Goal: Task Accomplishment & Management: Use online tool/utility

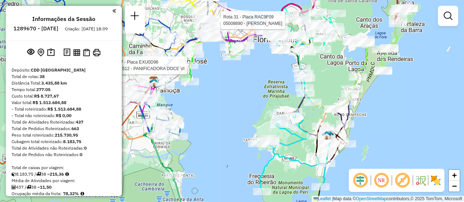
scroll to position [1484, 0]
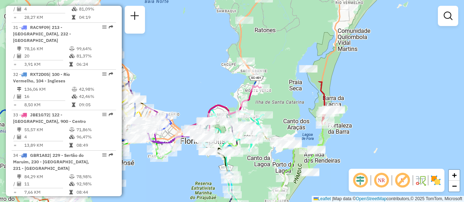
drag, startPoint x: 175, startPoint y: 196, endPoint x: 217, endPoint y: 168, distance: 50.1
click at [177, 192] on div "Rota 7 - Placa EXU0D96 05021512 - PANIFICADORA DOCE VI Janela de atendimento Gr…" at bounding box center [232, 101] width 464 height 202
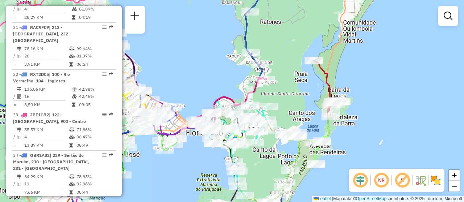
scroll to position [1004, 0]
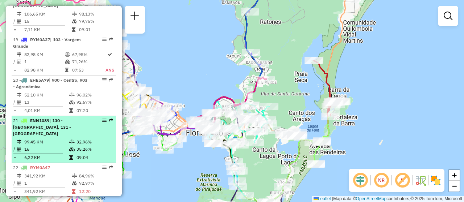
click at [102, 118] on em at bounding box center [104, 120] width 4 height 4
select select "**********"
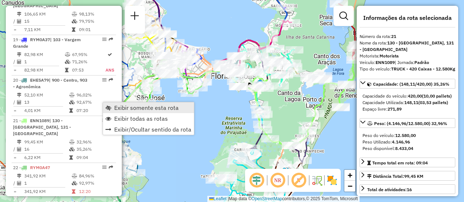
click at [135, 107] on span "Exibir somente esta rota" at bounding box center [146, 108] width 64 height 6
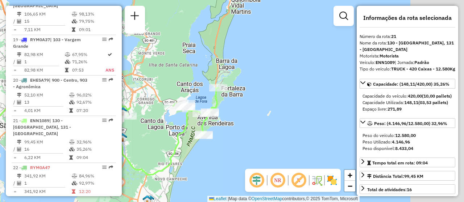
drag, startPoint x: 169, startPoint y: 149, endPoint x: 153, endPoint y: 149, distance: 16.7
click at [153, 149] on div "Janela de atendimento Grade de atendimento Capacidade Transportadoras Veículos …" at bounding box center [232, 101] width 464 height 202
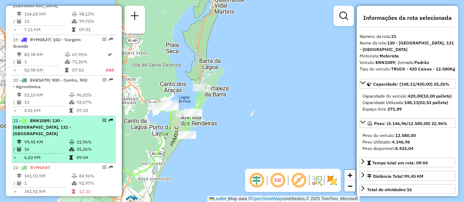
drag, startPoint x: 106, startPoint y: 101, endPoint x: 103, endPoint y: 114, distance: 12.6
click at [104, 139] on td "32,96%" at bounding box center [94, 142] width 37 height 7
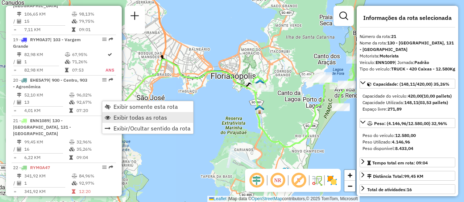
click at [152, 118] on span "Exibir todas as rotas" at bounding box center [140, 118] width 54 height 6
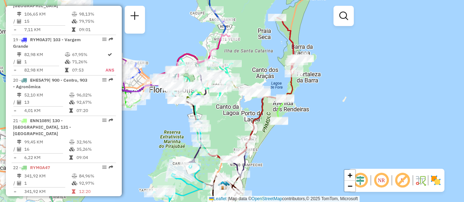
drag, startPoint x: 277, startPoint y: 131, endPoint x: 216, endPoint y: 145, distance: 62.1
click at [216, 145] on div "Janela de atendimento Grade de atendimento Capacidade Transportadoras Veículos …" at bounding box center [232, 101] width 464 height 202
click at [310, 130] on div "Rota 6 - Placa FVH3C59 05023374 - ROSA MARCIA PEREIRA Janela de atendimento Gra…" at bounding box center [232, 101] width 464 height 202
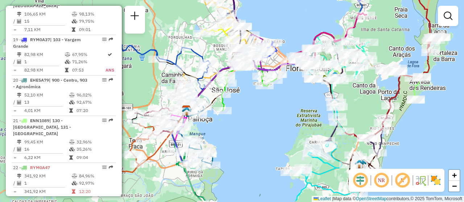
drag, startPoint x: 162, startPoint y: 138, endPoint x: 298, endPoint y: 116, distance: 138.2
click at [298, 116] on div "Janela de atendimento Grade de atendimento Capacidade Transportadoras Veículos …" at bounding box center [232, 101] width 464 height 202
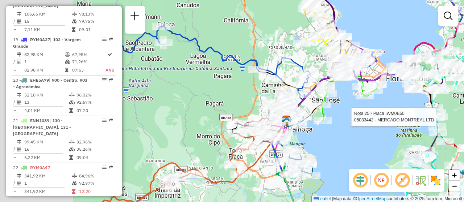
drag, startPoint x: 224, startPoint y: 131, endPoint x: 324, endPoint y: 141, distance: 101.2
click at [324, 141] on div "Rota 6 - Placa FVH3C59 05028979 - FRANCISCO EDUARDO JA Rota 25 - Placa IWM0E50 …" at bounding box center [232, 101] width 464 height 202
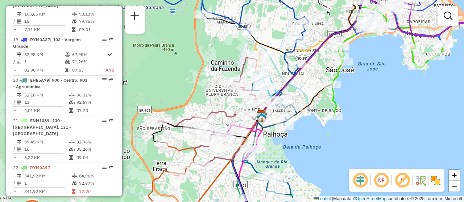
drag, startPoint x: 362, startPoint y: 152, endPoint x: 323, endPoint y: 139, distance: 41.1
click at [323, 139] on div "Rota 6 - Placa FVH3C59 05028979 - FRANCISCO EDUARDO JA Rota 25 - Placa IWM0E50 …" at bounding box center [232, 101] width 464 height 202
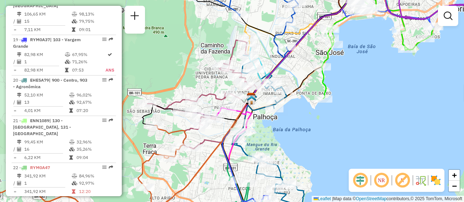
drag, startPoint x: 311, startPoint y: 148, endPoint x: 301, endPoint y: 131, distance: 20.1
click at [301, 131] on div "Rota 6 - Placa FVH3C59 05028979 - FRANCISCO EDUARDO JA Rota 25 - Placa IWM0E50 …" at bounding box center [232, 101] width 464 height 202
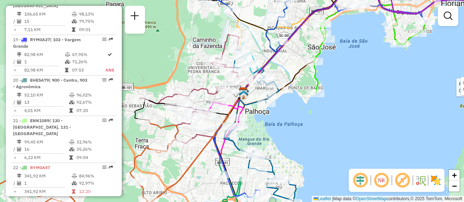
drag, startPoint x: 326, startPoint y: 120, endPoint x: 318, endPoint y: 115, distance: 9.6
click at [318, 115] on div "Rota 6 - Placa FVH3C59 05028979 - FRANCISCO EDUARDO JA Rota 25 - Placa IWM0E50 …" at bounding box center [232, 101] width 464 height 202
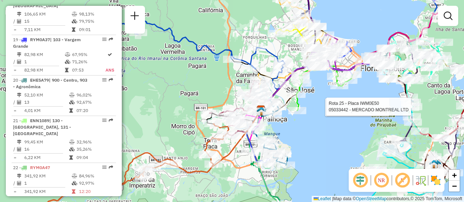
drag, startPoint x: 327, startPoint y: 135, endPoint x: 303, endPoint y: 142, distance: 25.7
click at [303, 142] on div "Rota 6 - Placa FVH3C59 05028979 - FRANCISCO EDUARDO JA Rota 25 - Placa IWM0E50 …" at bounding box center [232, 101] width 464 height 202
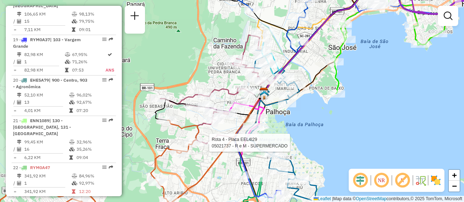
select select "**********"
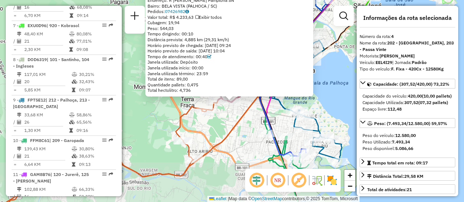
scroll to position [406, 0]
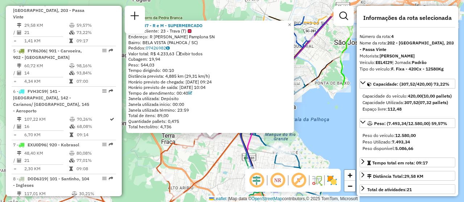
drag, startPoint x: 230, startPoint y: 116, endPoint x: 211, endPoint y: 152, distance: 41.3
click at [211, 152] on div "05021737 - R e M - SUPERMERCADO Tipo de cliente: 23 - Trava (T) Endereço: R Jos…" at bounding box center [232, 101] width 464 height 202
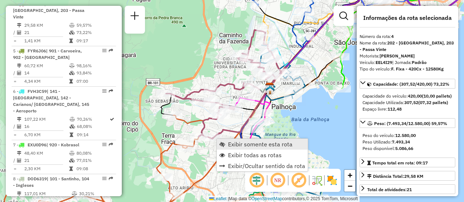
click at [235, 143] on span "Exibir somente esta rota" at bounding box center [260, 145] width 64 height 6
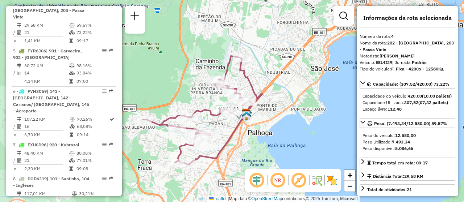
drag, startPoint x: 326, startPoint y: 142, endPoint x: 297, endPoint y: 151, distance: 31.2
click at [297, 151] on div "Janela de atendimento Grade de atendimento Capacidade Transportadoras Veículos …" at bounding box center [232, 101] width 464 height 202
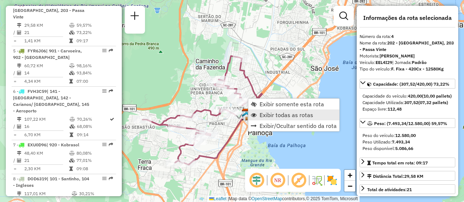
click at [305, 117] on span "Exibir todas as rotas" at bounding box center [286, 115] width 54 height 6
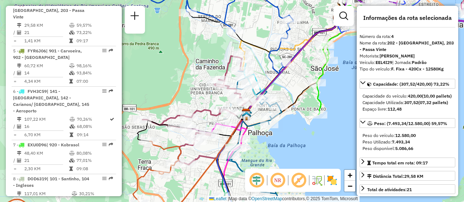
scroll to position [1465, 0]
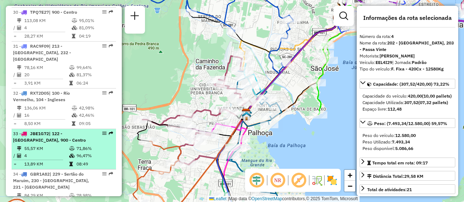
click at [102, 131] on em at bounding box center [104, 133] width 4 height 4
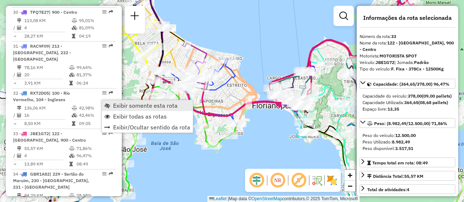
click at [119, 104] on span "Exibir somente esta rota" at bounding box center [145, 106] width 64 height 6
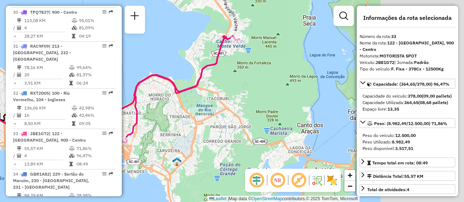
drag, startPoint x: 298, startPoint y: 146, endPoint x: 135, endPoint y: 176, distance: 165.7
click at [135, 179] on div "Janela de atendimento Grade de atendimento Capacidade Transportadoras Veículos …" at bounding box center [232, 101] width 464 height 202
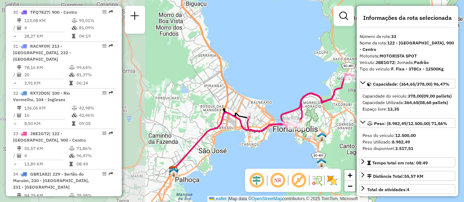
drag, startPoint x: 208, startPoint y: 132, endPoint x: 358, endPoint y: 132, distance: 150.3
click at [358, 132] on hb-router-mapa "Informações da Sessão 1289670 - [DATE] Criação: [DATE] 18:09 Depósito: CDD [GEO…" at bounding box center [232, 101] width 464 height 202
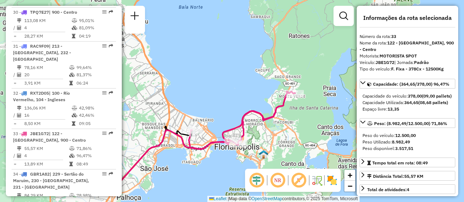
drag, startPoint x: 252, startPoint y: 122, endPoint x: 234, endPoint y: 124, distance: 18.2
click at [236, 124] on div "Janela de atendimento Grade de atendimento Capacidade Transportadoras Veículos …" at bounding box center [232, 101] width 464 height 202
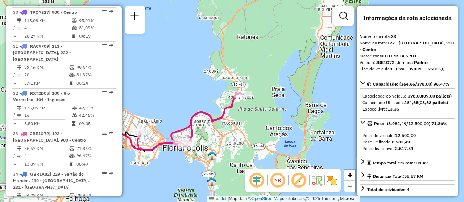
drag, startPoint x: 302, startPoint y: 127, endPoint x: 264, endPoint y: 126, distance: 37.7
click at [264, 126] on div "Janela de atendimento Grade de atendimento Capacidade Transportadoras Veículos …" at bounding box center [232, 101] width 464 height 202
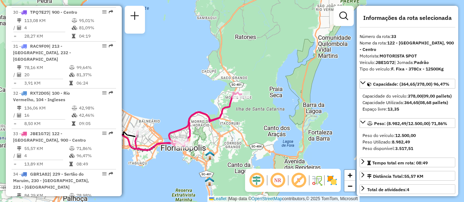
scroll to position [517, 0]
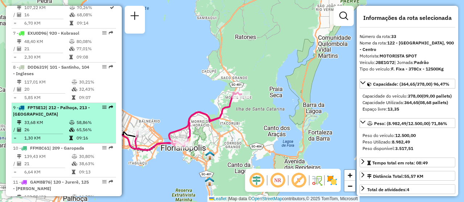
click at [102, 105] on em at bounding box center [104, 107] width 4 height 4
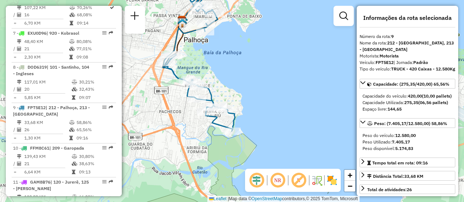
drag, startPoint x: 292, startPoint y: 121, endPoint x: 259, endPoint y: 74, distance: 57.4
click at [259, 74] on div "Janela de atendimento Grade de atendimento Capacidade Transportadoras Veículos …" at bounding box center [232, 101] width 464 height 202
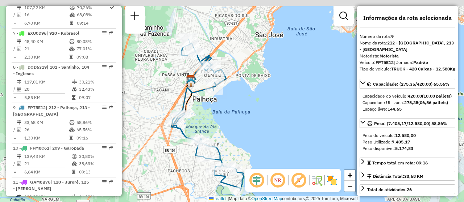
drag, startPoint x: 246, startPoint y: 97, endPoint x: 236, endPoint y: 146, distance: 50.0
click at [250, 147] on div "Janela de atendimento Grade de atendimento Capacidade Transportadoras Veículos …" at bounding box center [232, 101] width 464 height 202
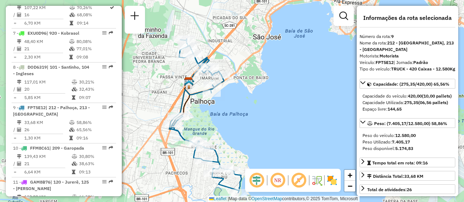
drag, startPoint x: 102, startPoint y: 101, endPoint x: 127, endPoint y: 101, distance: 25.0
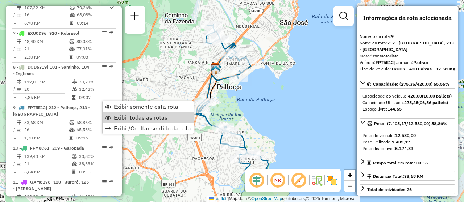
drag, startPoint x: 271, startPoint y: 102, endPoint x: 262, endPoint y: 100, distance: 9.3
click at [272, 102] on div "Janela de atendimento Grade de atendimento Capacidade Transportadoras Veículos …" at bounding box center [232, 101] width 464 height 202
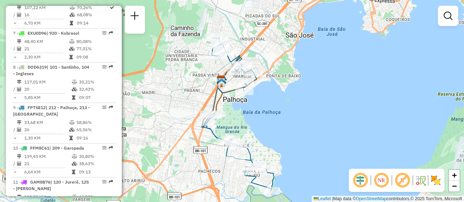
drag, startPoint x: 200, startPoint y: 86, endPoint x: 204, endPoint y: 90, distance: 5.6
click at [204, 90] on div "Janela de atendimento Grade de atendimento Capacidade Transportadoras Veículos …" at bounding box center [232, 101] width 464 height 202
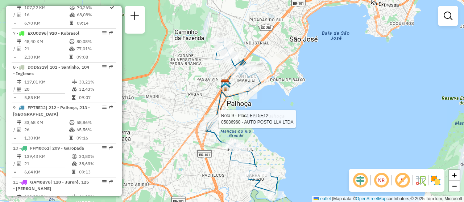
select select "**********"
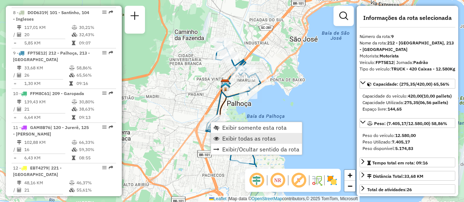
scroll to position [608, 0]
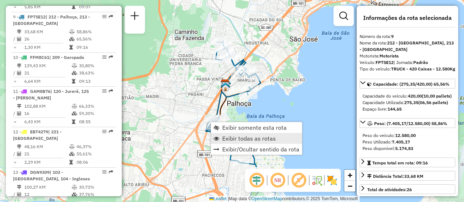
click at [245, 137] on span "Exibir todas as rotas" at bounding box center [249, 139] width 54 height 6
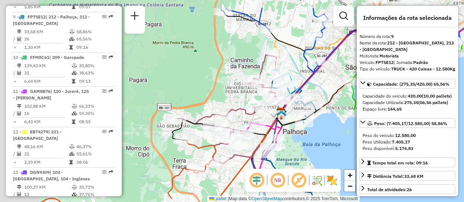
drag, startPoint x: 338, startPoint y: 139, endPoint x: 334, endPoint y: 134, distance: 6.2
click at [339, 138] on div "Janela de atendimento Grade de atendimento Capacidade Transportadoras Veículos …" at bounding box center [232, 101] width 464 height 202
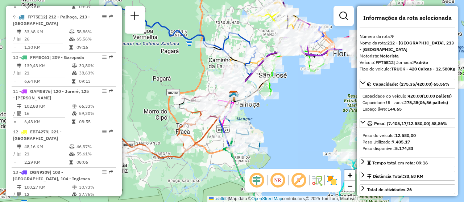
drag, startPoint x: 302, startPoint y: 125, endPoint x: 235, endPoint y: 100, distance: 71.5
click at [235, 100] on div "Rota 9 - Placa FPT5E12 05040013 - LOURENCO RIOS Janela de atendimento Grade de …" at bounding box center [232, 101] width 464 height 202
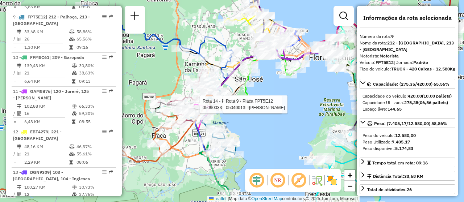
drag, startPoint x: 276, startPoint y: 122, endPoint x: 267, endPoint y: 147, distance: 26.8
click at [268, 156] on div "Rota 14 - Placa MFI7F38 05090033 - PAO DO PEDRO PADARIA Rota 9 - Placa FPT5E12 …" at bounding box center [232, 101] width 464 height 202
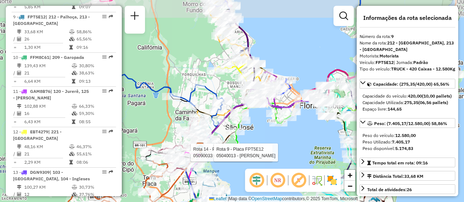
drag, startPoint x: 280, startPoint y: 121, endPoint x: 257, endPoint y: 125, distance: 23.6
click at [268, 135] on div "Rota 14 - Placa MFI7F38 05090033 - PAO DO PEDRO PADARIA Rota 9 - Placa FPT5E12 …" at bounding box center [232, 101] width 464 height 202
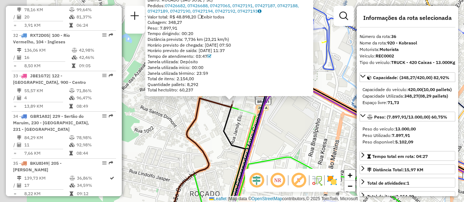
scroll to position [1614, 0]
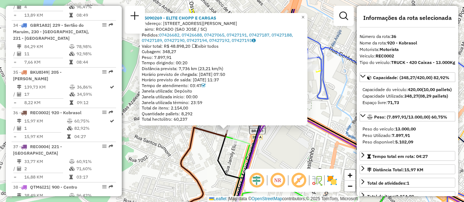
drag, startPoint x: 200, startPoint y: 104, endPoint x: 194, endPoint y: 133, distance: 29.9
click at [194, 133] on icon at bounding box center [195, 190] width 64 height 124
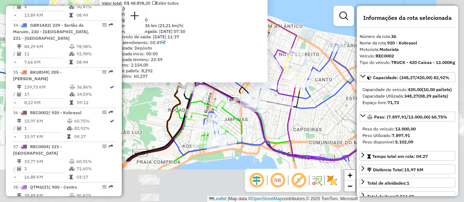
drag, startPoint x: 308, startPoint y: 155, endPoint x: 205, endPoint y: 103, distance: 115.1
click at [195, 87] on div "05090269 - ELITE CHOPP E CARGAS Endereço: RUA JUSTINO LEITE NETO 11 Bairro: ROC…" at bounding box center [232, 101] width 464 height 202
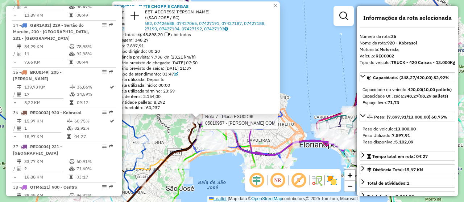
drag, startPoint x: 197, startPoint y: 158, endPoint x: 219, endPoint y: 200, distance: 47.8
click at [224, 202] on html "Aguarde... Pop-up bloqueado! Seu navegador bloqueou automáticamente a abertura …" at bounding box center [232, 101] width 464 height 202
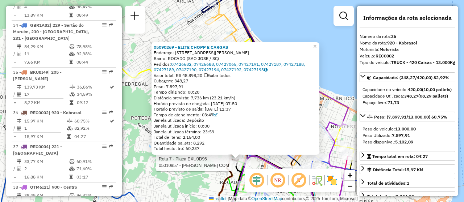
click at [293, 29] on div "Rota 7 - Placa EXU0D96 05010957 - PACHECO L GASPAR COM 05090269 - ELITE CHOPP E…" at bounding box center [232, 101] width 464 height 202
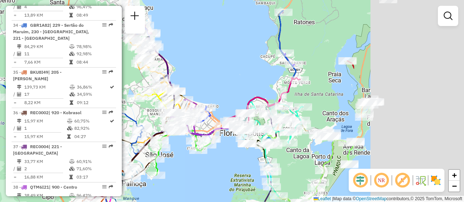
drag, startPoint x: 253, startPoint y: 158, endPoint x: 182, endPoint y: 177, distance: 73.1
click at [181, 179] on div "Janela de atendimento Grade de atendimento Capacidade Transportadoras Veículos …" at bounding box center [232, 101] width 464 height 202
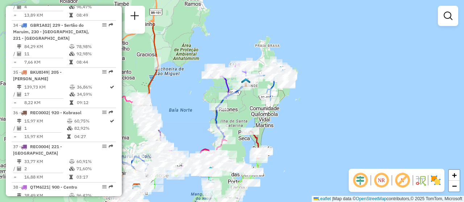
drag, startPoint x: 386, startPoint y: 85, endPoint x: 310, endPoint y: 128, distance: 87.7
click at [310, 128] on div "Janela de atendimento Grade de atendimento Capacidade Transportadoras Veículos …" at bounding box center [232, 101] width 464 height 202
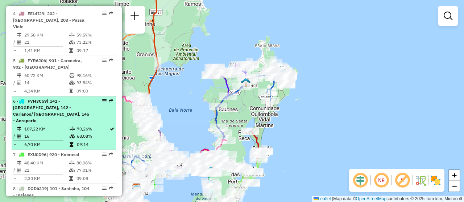
click at [103, 99] on em at bounding box center [104, 101] width 4 height 4
select select "**********"
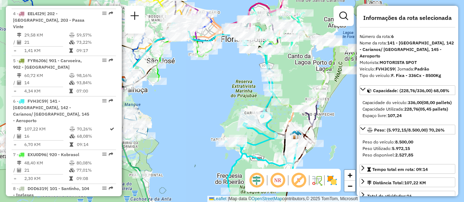
drag, startPoint x: 244, startPoint y: 118, endPoint x: 188, endPoint y: 119, distance: 56.5
click at [214, 121] on div "Janela de atendimento Grade de atendimento Capacidade Transportadoras Veículos …" at bounding box center [232, 101] width 464 height 202
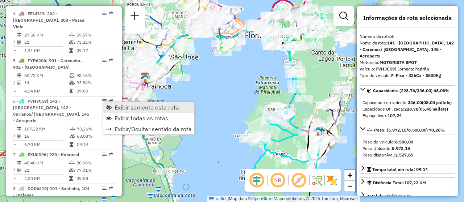
click at [131, 108] on span "Exibir somente esta rota" at bounding box center [146, 108] width 64 height 6
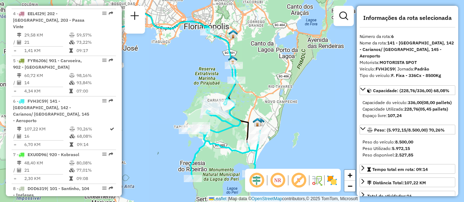
drag, startPoint x: 232, startPoint y: 111, endPoint x: 172, endPoint y: 102, distance: 61.1
click at [172, 102] on div "Janela de atendimento Grade de atendimento Capacidade Transportadoras Veículos …" at bounding box center [232, 101] width 464 height 202
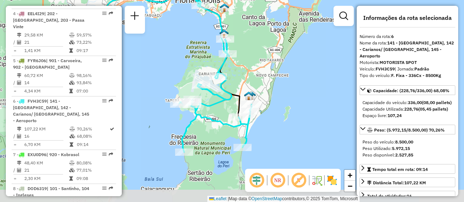
drag, startPoint x: 160, startPoint y: 93, endPoint x: 152, endPoint y: 67, distance: 27.4
click at [152, 67] on div "Janela de atendimento Grade de atendimento Capacidade Transportadoras Veículos …" at bounding box center [232, 101] width 464 height 202
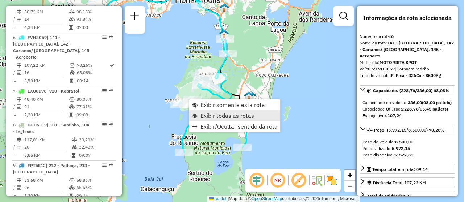
scroll to position [487, 0]
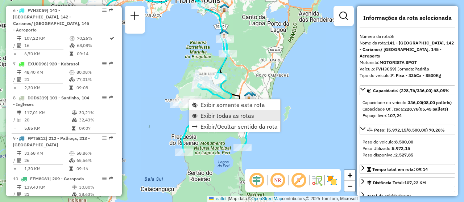
click at [228, 118] on span "Exibir todas as rotas" at bounding box center [227, 116] width 54 height 6
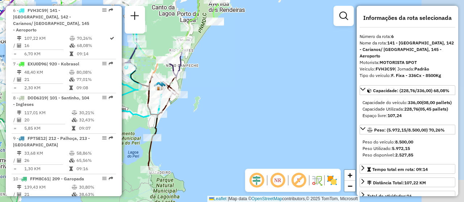
drag, startPoint x: 306, startPoint y: 119, endPoint x: 215, endPoint y: 109, distance: 90.8
click at [215, 109] on div "Janela de atendimento Grade de atendimento Capacidade Transportadoras Veículos …" at bounding box center [232, 101] width 464 height 202
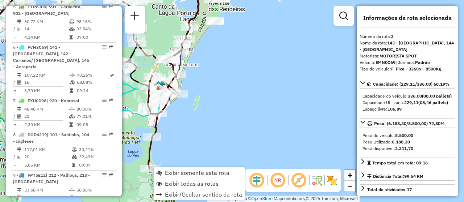
scroll to position [365, 0]
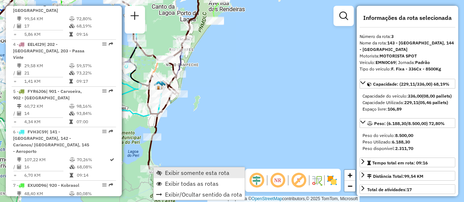
click at [206, 170] on span "Exibir somente esta rota" at bounding box center [197, 173] width 64 height 6
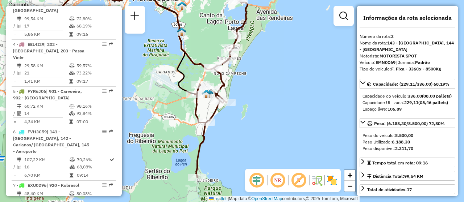
drag, startPoint x: 253, startPoint y: 112, endPoint x: 167, endPoint y: 87, distance: 89.5
click at [165, 88] on div "Janela de atendimento Grade de atendimento Capacidade Transportadoras Veículos …" at bounding box center [232, 101] width 464 height 202
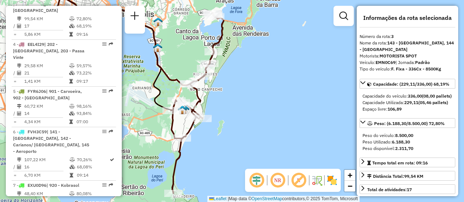
drag, startPoint x: 270, startPoint y: 108, endPoint x: 247, endPoint y: 125, distance: 28.5
click at [247, 125] on div "Janela de atendimento Grade de atendimento Capacidade Transportadoras Veículos …" at bounding box center [232, 101] width 464 height 202
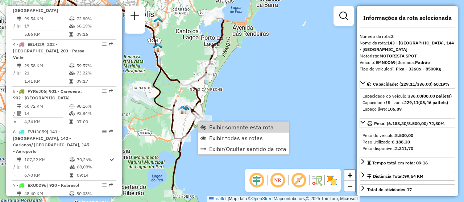
click at [250, 93] on div "Janela de atendimento Grade de atendimento Capacidade Transportadoras Veículos …" at bounding box center [232, 101] width 464 height 202
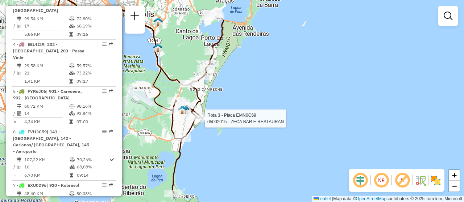
select select "**********"
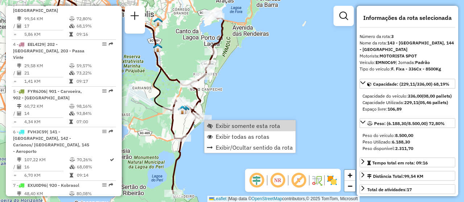
click at [250, 96] on div "Janela de atendimento Grade de atendimento Capacidade Transportadoras Veículos …" at bounding box center [232, 101] width 464 height 202
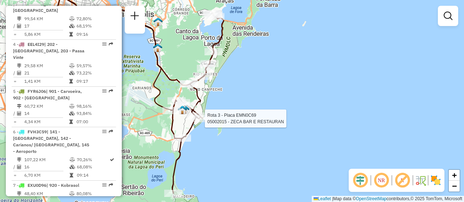
select select "**********"
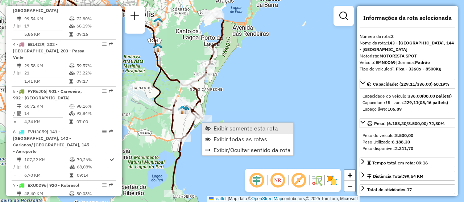
click at [253, 133] on link "Exibir somente esta rota" at bounding box center [247, 128] width 91 height 11
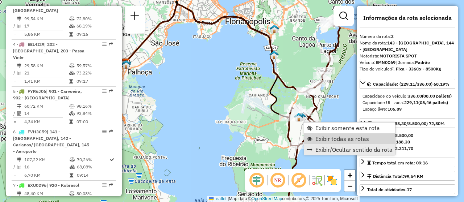
click at [323, 140] on span "Exibir todas as rotas" at bounding box center [342, 139] width 54 height 6
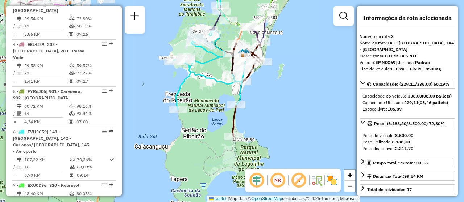
drag, startPoint x: 318, startPoint y: 154, endPoint x: 262, endPoint y: 90, distance: 85.2
click at [262, 90] on div "Janela de atendimento Grade de atendimento Capacidade Transportadoras Veículos …" at bounding box center [232, 101] width 464 height 202
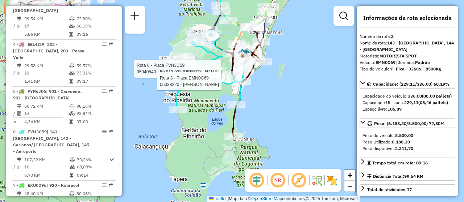
drag, startPoint x: 271, startPoint y: 99, endPoint x: 260, endPoint y: 109, distance: 14.3
click at [260, 109] on div "Rota 6 - Placa FVH3C59 05040540 - 59.913.938 MARCELO JOSE PINHEIRO Rota 3 - Pla…" at bounding box center [232, 101] width 464 height 202
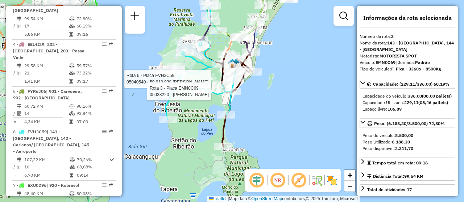
click at [260, 109] on div "Rota 6 - Placa FVH3C59 05040540 - 59.913.938 MARCELO JOSE PINHEIRO Rota 3 - Pla…" at bounding box center [232, 101] width 464 height 202
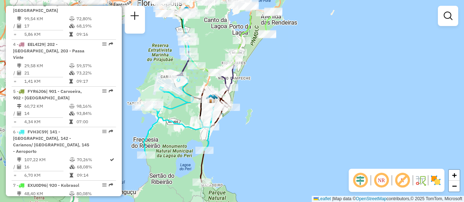
drag, startPoint x: 294, startPoint y: 105, endPoint x: 272, endPoint y: 141, distance: 41.6
click at [272, 141] on div "Janela de atendimento Grade de atendimento Capacidade Transportadoras Veículos …" at bounding box center [232, 101] width 464 height 202
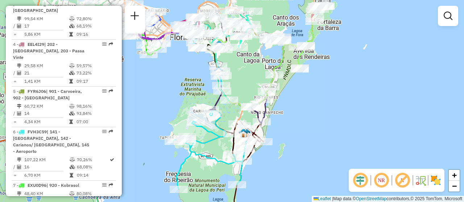
drag, startPoint x: 239, startPoint y: 138, endPoint x: 271, endPoint y: 172, distance: 47.4
click at [271, 172] on div "Janela de atendimento Grade de atendimento Capacidade Transportadoras Veículos …" at bounding box center [232, 101] width 464 height 202
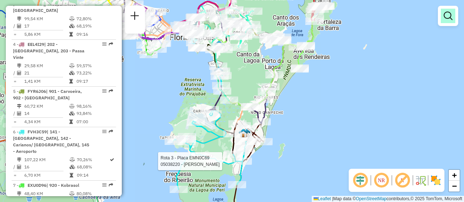
click at [444, 17] on em at bounding box center [447, 16] width 9 height 9
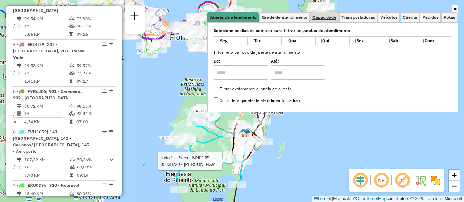
click at [321, 16] on span "Capacidade" at bounding box center [324, 17] width 24 height 4
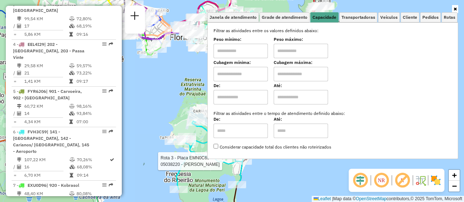
click at [246, 77] on input "text" at bounding box center [240, 74] width 54 height 14
type input "****"
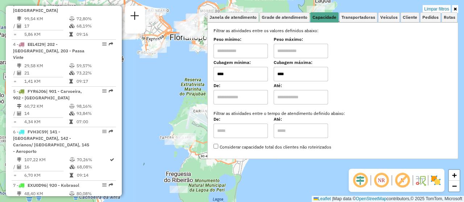
type input "****"
click at [316, 165] on div "Limpar filtros Janela de atendimento Grade de atendimento Capacidade Transporta…" at bounding box center [332, 86] width 251 height 160
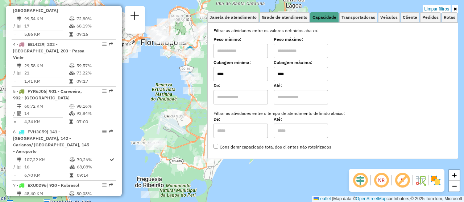
drag, startPoint x: 284, startPoint y: 172, endPoint x: 265, endPoint y: 175, distance: 19.4
click at [265, 175] on div "Limpar filtros Janela de atendimento Grade de atendimento Capacidade Transporta…" at bounding box center [232, 101] width 464 height 202
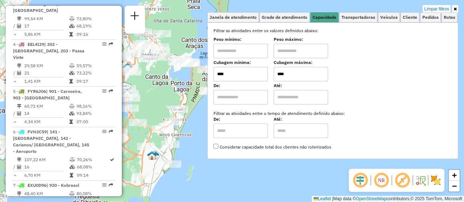
drag, startPoint x: 249, startPoint y: 172, endPoint x: 192, endPoint y: 190, distance: 60.0
click at [192, 190] on div "Limpar filtros Janela de atendimento Grade de atendimento Capacidade Transporta…" at bounding box center [232, 101] width 464 height 202
click at [435, 6] on link "Limpar filtros" at bounding box center [436, 9] width 28 height 8
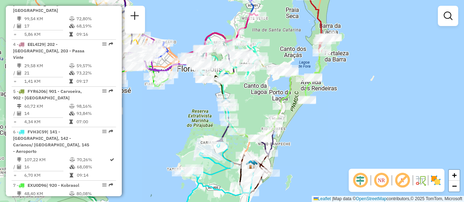
drag, startPoint x: 276, startPoint y: 136, endPoint x: 325, endPoint y: 142, distance: 49.3
click at [325, 142] on div "Janela de atendimento Grade de atendimento Capacidade Transportadoras Veículos …" at bounding box center [232, 101] width 464 height 202
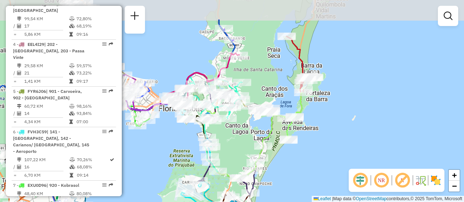
drag, startPoint x: 297, startPoint y: 135, endPoint x: 278, endPoint y: 175, distance: 43.9
click at [278, 175] on div "Janela de atendimento Grade de atendimento Capacidade Transportadoras Veículos …" at bounding box center [232, 101] width 464 height 202
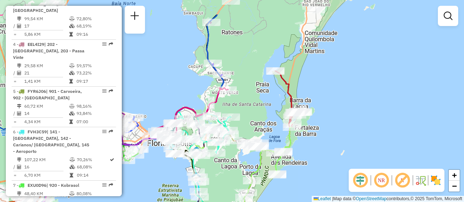
drag, startPoint x: 335, startPoint y: 136, endPoint x: 324, endPoint y: 171, distance: 36.5
click at [324, 171] on div "Janela de atendimento Grade de atendimento Capacidade Transportadoras Veículos …" at bounding box center [232, 101] width 464 height 202
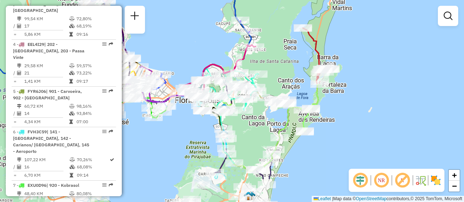
drag, startPoint x: 313, startPoint y: 184, endPoint x: 341, endPoint y: 141, distance: 51.1
click at [341, 141] on div "Janela de atendimento Grade de atendimento Capacidade Transportadoras Veículos …" at bounding box center [232, 101] width 464 height 202
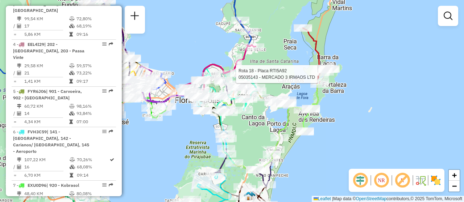
select select "**********"
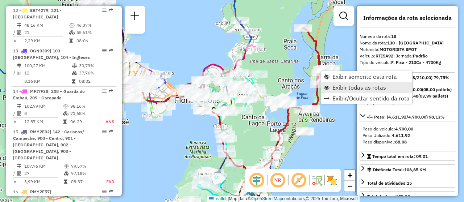
scroll to position [973, 0]
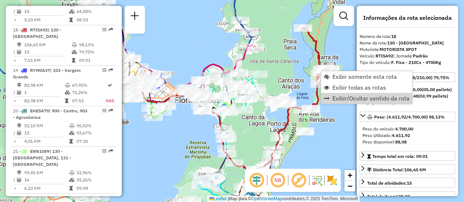
click at [318, 144] on div "Rota 21 - Placa ENN1089 05038558 - TATIANA CRISTINE DEB Janela de atendimento G…" at bounding box center [232, 101] width 464 height 202
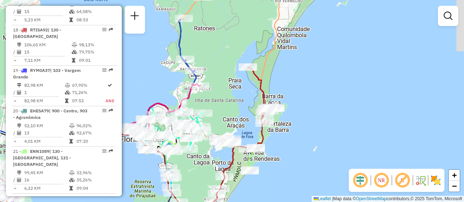
drag, startPoint x: 280, startPoint y: 168, endPoint x: 247, endPoint y: 188, distance: 38.1
click at [247, 193] on div "Janela de atendimento Grade de atendimento Capacidade Transportadoras Veículos …" at bounding box center [232, 101] width 464 height 202
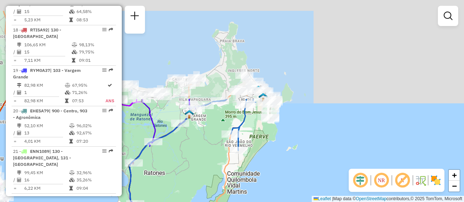
drag, startPoint x: 288, startPoint y: 82, endPoint x: 263, endPoint y: 181, distance: 101.7
click at [271, 202] on div "Janela de atendimento Grade de atendimento Capacidade Transportadoras Veículos …" at bounding box center [232, 101] width 464 height 202
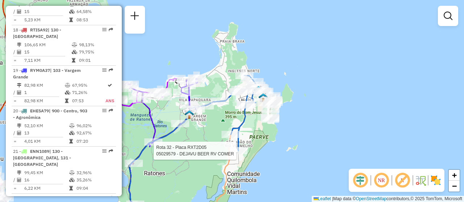
select select "**********"
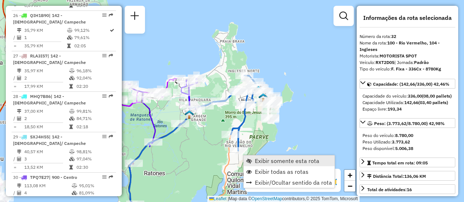
scroll to position [1515, 0]
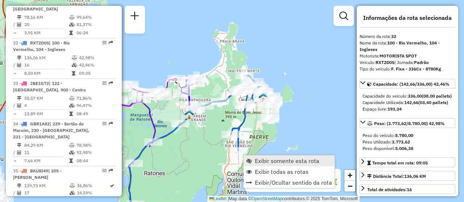
click at [283, 162] on span "Exibir somente esta rota" at bounding box center [287, 161] width 64 height 6
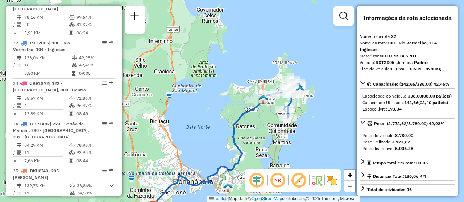
drag, startPoint x: 304, startPoint y: 139, endPoint x: 292, endPoint y: 125, distance: 18.7
click at [303, 142] on div "Janela de atendimento Grade de atendimento Capacidade Transportadoras Veículos …" at bounding box center [232, 101] width 464 height 202
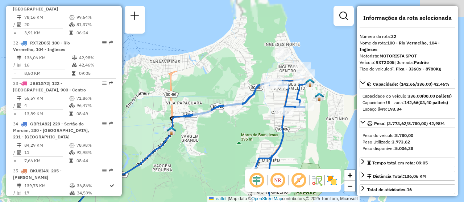
drag, startPoint x: 306, startPoint y: 86, endPoint x: 294, endPoint y: 156, distance: 70.9
click at [298, 185] on hb-router-mapa "Informações da Sessão 1289670 - [DATE] Criação: [DATE] 18:09 Depósito: CDD [GEO…" at bounding box center [232, 101] width 464 height 202
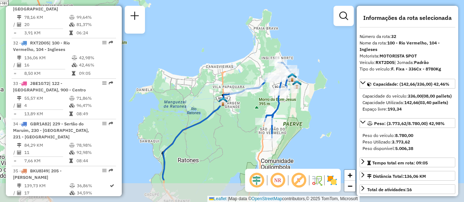
drag, startPoint x: 298, startPoint y: 152, endPoint x: 289, endPoint y: 116, distance: 37.3
click at [289, 116] on div "Janela de atendimento Grade de atendimento Capacidade Transportadoras Veículos …" at bounding box center [232, 101] width 464 height 202
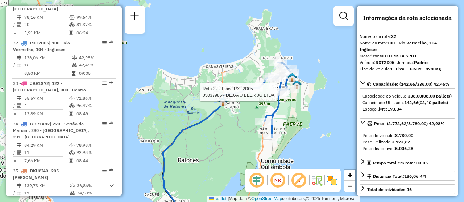
click at [314, 146] on div "Rota 32 - Placa RXT2D05 05037986 - DEJAVU BEER JG LTDA Janela de atendimento Gr…" at bounding box center [232, 101] width 464 height 202
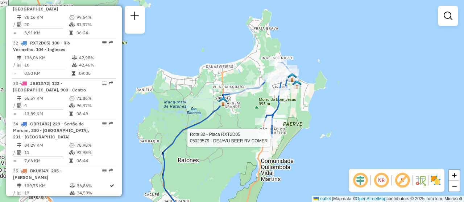
select select "**********"
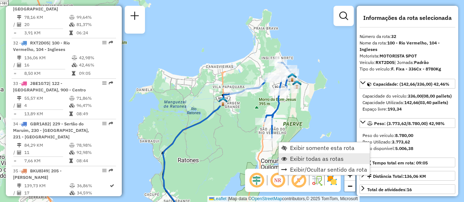
click at [302, 158] on span "Exibir todas as rotas" at bounding box center [317, 159] width 54 height 6
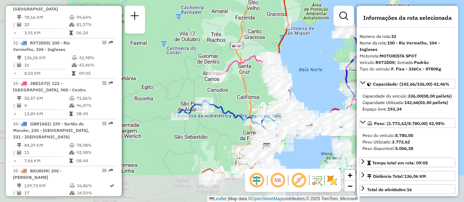
drag, startPoint x: 236, startPoint y: 140, endPoint x: 323, endPoint y: 91, distance: 100.0
click at [323, 91] on div "Janela de atendimento Grade de atendimento Capacidade Transportadoras Veículos …" at bounding box center [232, 101] width 464 height 202
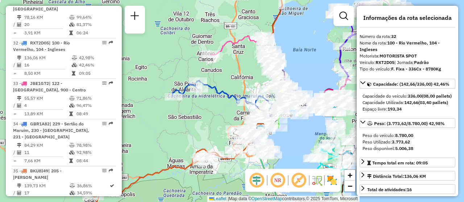
drag, startPoint x: 234, startPoint y: 98, endPoint x: 227, endPoint y: 78, distance: 20.8
click at [227, 78] on div "Janela de atendimento Grade de atendimento Capacidade Transportadoras Veículos …" at bounding box center [232, 101] width 464 height 202
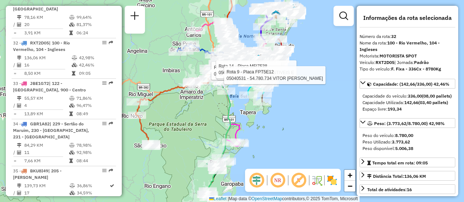
click at [306, 111] on div "Rota 35 - Placa BKU8I49 05036382 - 50.759.949 LTDA Rota 4 - Placa EEL4I29 05090…" at bounding box center [232, 101] width 464 height 202
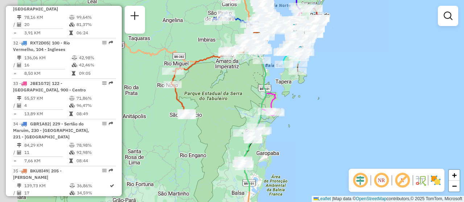
drag, startPoint x: 275, startPoint y: 165, endPoint x: 311, endPoint y: 134, distance: 47.0
click at [311, 134] on div "Janela de atendimento Grade de atendimento Capacidade Transportadoras Veículos …" at bounding box center [232, 101] width 464 height 202
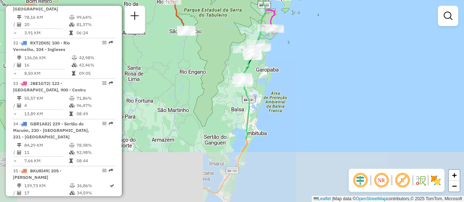
drag, startPoint x: 296, startPoint y: 181, endPoint x: 295, endPoint y: 97, distance: 83.6
click at [295, 97] on div "Janela de atendimento Grade de atendimento Capacidade Transportadoras Veículos …" at bounding box center [232, 101] width 464 height 202
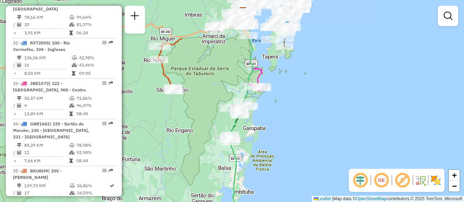
drag, startPoint x: 276, startPoint y: 158, endPoint x: 271, endPoint y: 156, distance: 5.3
click at [261, 202] on html "Aplicando filtros Pop-up bloqueado! Seu navegador bloqueou automáticamente a ab…" at bounding box center [232, 101] width 464 height 202
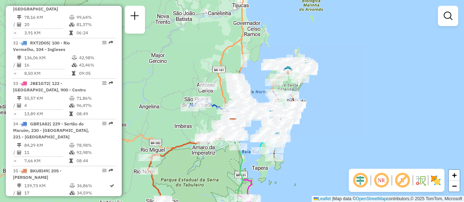
drag, startPoint x: 296, startPoint y: 77, endPoint x: 288, endPoint y: 189, distance: 111.9
click at [288, 189] on div "Janela de atendimento Grade de atendimento Capacidade Transportadoras Veículos …" at bounding box center [232, 101] width 464 height 202
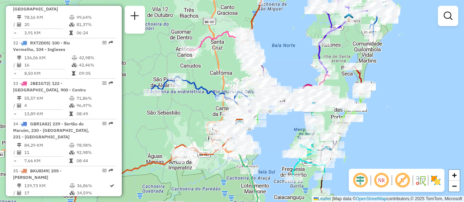
drag, startPoint x: 260, startPoint y: 152, endPoint x: 272, endPoint y: 142, distance: 15.2
click at [272, 142] on div "Janela de atendimento Grade de atendimento Capacidade Transportadoras Veículos …" at bounding box center [232, 101] width 464 height 202
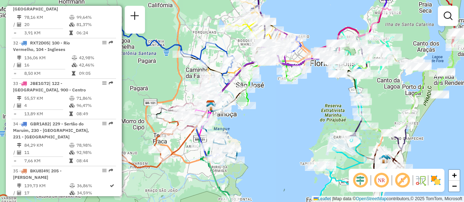
drag, startPoint x: 257, startPoint y: 143, endPoint x: 289, endPoint y: 139, distance: 32.5
click at [289, 139] on div "Janela de atendimento Grade de atendimento Capacidade Transportadoras Veículos …" at bounding box center [232, 101] width 464 height 202
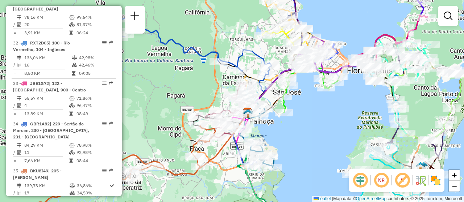
drag, startPoint x: 292, startPoint y: 141, endPoint x: 298, endPoint y: 157, distance: 17.6
click at [298, 157] on div "Janela de atendimento Grade de atendimento Capacidade Transportadoras Veículos …" at bounding box center [232, 101] width 464 height 202
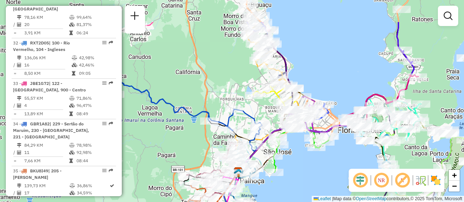
drag, startPoint x: 315, startPoint y: 144, endPoint x: 281, endPoint y: 164, distance: 39.8
click at [289, 177] on div "Janela de atendimento Grade de atendimento Capacidade Transportadoras Veículos …" at bounding box center [232, 101] width 464 height 202
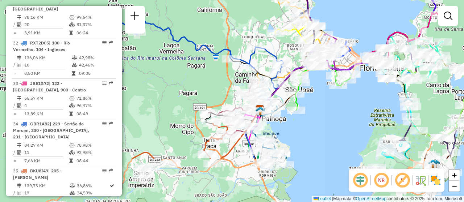
drag, startPoint x: 303, startPoint y: 185, endPoint x: 327, endPoint y: 122, distance: 68.2
click at [327, 122] on div "Janela de atendimento Grade de atendimento Capacidade Transportadoras Veículos …" at bounding box center [232, 101] width 464 height 202
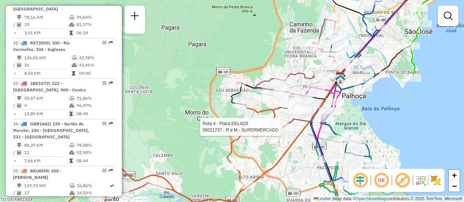
select select "**********"
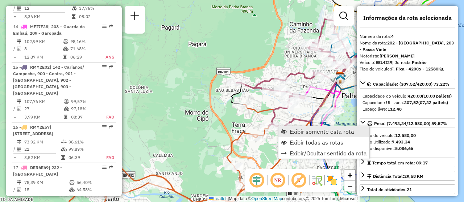
scroll to position [406, 0]
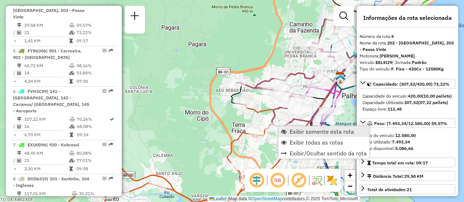
click at [307, 136] on link "Exibir somente esta rota" at bounding box center [323, 131] width 91 height 11
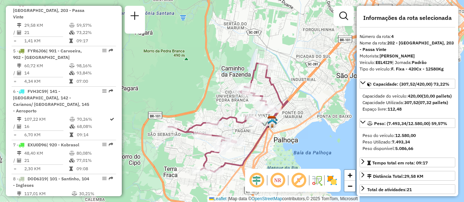
drag, startPoint x: 292, startPoint y: 121, endPoint x: 288, endPoint y: 138, distance: 17.1
click at [288, 138] on div "Janela de atendimento Grade de atendimento Capacidade Transportadoras Veículos …" at bounding box center [232, 101] width 464 height 202
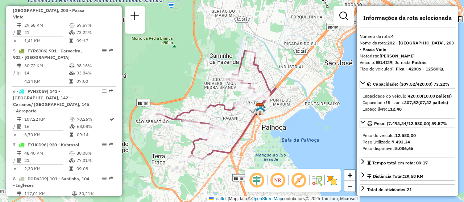
drag, startPoint x: 258, startPoint y: 154, endPoint x: 246, endPoint y: 141, distance: 17.4
click at [246, 141] on div "Janela de atendimento Grade de atendimento Capacidade Transportadoras Veículos …" at bounding box center [232, 101] width 464 height 202
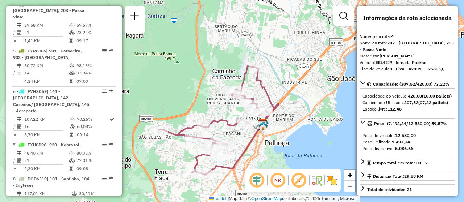
click at [223, 164] on div "Janela de atendimento Grade de atendimento Capacidade Transportadoras Veículos …" at bounding box center [232, 101] width 464 height 202
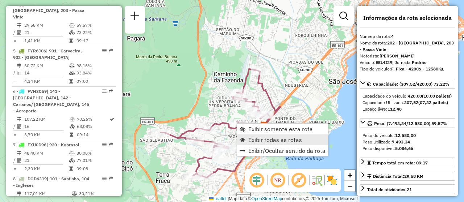
click at [255, 140] on span "Exibir todas as rotas" at bounding box center [275, 140] width 54 height 6
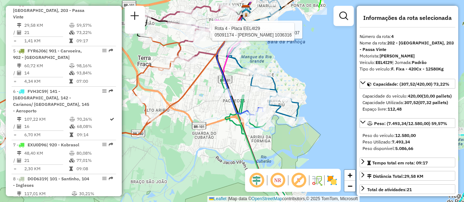
drag, startPoint x: 268, startPoint y: 150, endPoint x: 264, endPoint y: 139, distance: 11.5
click at [264, 139] on div "Rota 4 - Placa EEL4I29 05039493 - LILIANE PEREIRA 03997559937 Rota 4 - Placa EE…" at bounding box center [232, 101] width 464 height 202
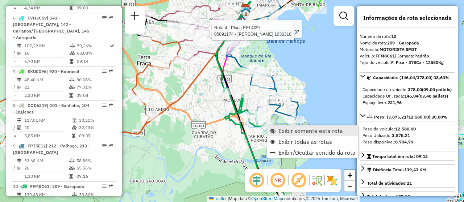
scroll to position [649, 0]
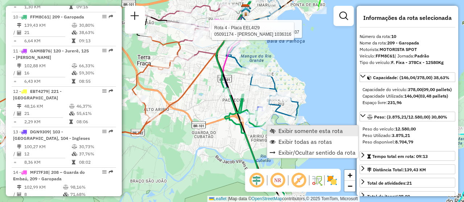
click at [281, 129] on span "Exibir somente esta rota" at bounding box center [310, 131] width 64 height 6
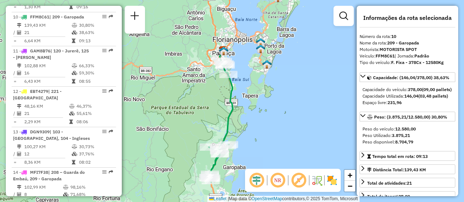
click at [259, 129] on div "Janela de atendimento Grade de atendimento Capacidade Transportadoras Veículos …" at bounding box center [232, 101] width 464 height 202
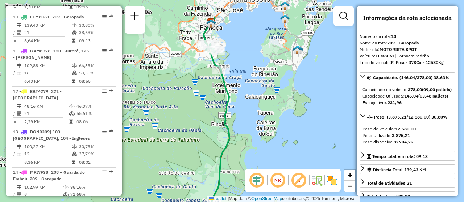
drag, startPoint x: 235, startPoint y: 51, endPoint x: 251, endPoint y: 109, distance: 59.6
click at [251, 108] on div "Janela de atendimento Grade de atendimento Capacidade Transportadoras Veículos …" at bounding box center [232, 101] width 464 height 202
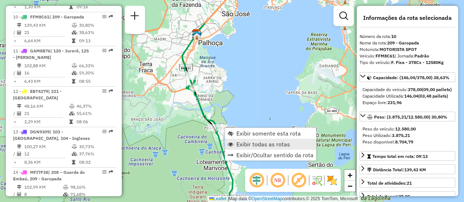
click at [281, 146] on span "Exibir todas as rotas" at bounding box center [263, 145] width 54 height 6
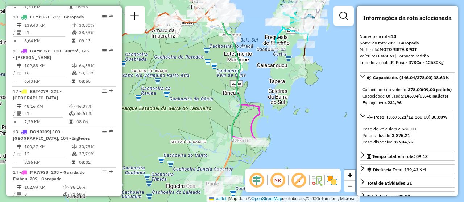
drag, startPoint x: 270, startPoint y: 123, endPoint x: 247, endPoint y: 25, distance: 100.5
click at [247, 25] on div "Janela de atendimento Grade de atendimento Capacidade Transportadoras Veículos …" at bounding box center [232, 101] width 464 height 202
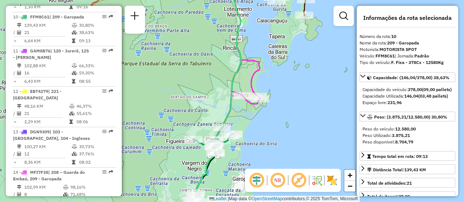
drag, startPoint x: 282, startPoint y: 141, endPoint x: 287, endPoint y: 111, distance: 30.5
click at [287, 111] on div "Janela de atendimento Grade de atendimento Capacidade Transportadoras Veículos …" at bounding box center [232, 101] width 464 height 202
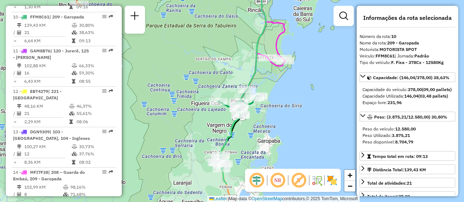
drag, startPoint x: 302, startPoint y: 140, endPoint x: 327, endPoint y: 102, distance: 45.5
click at [327, 102] on div "Janela de atendimento Grade de atendimento Capacidade Transportadoras Veículos …" at bounding box center [232, 101] width 464 height 202
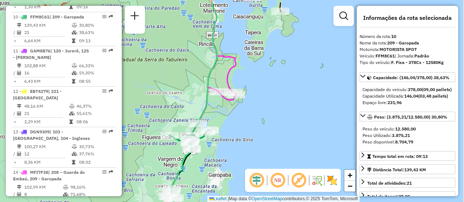
drag, startPoint x: 307, startPoint y: 102, endPoint x: 229, endPoint y: 125, distance: 80.8
click at [229, 125] on div "Rota 10 - Placa FFM8C61 05041458 - 59.087.195 JOAO ANTONIO MACHADO Janela de at…" at bounding box center [232, 101] width 464 height 202
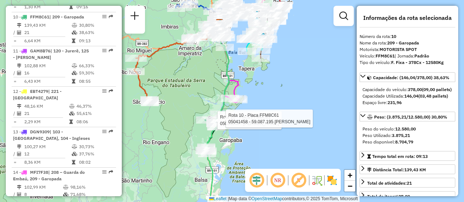
click at [247, 158] on div "Rota 10 - Placa FFM8C61 05034040 - SANDRO JORGE JUNIOR Rota 10 - Placa FFM8C61 …" at bounding box center [232, 101] width 464 height 202
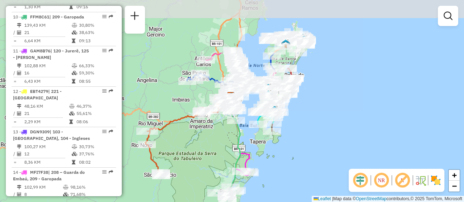
drag, startPoint x: 265, startPoint y: 93, endPoint x: 274, endPoint y: 162, distance: 69.1
click at [274, 162] on div "Janela de atendimento Grade de atendimento Capacidade Transportadoras Veículos …" at bounding box center [232, 101] width 464 height 202
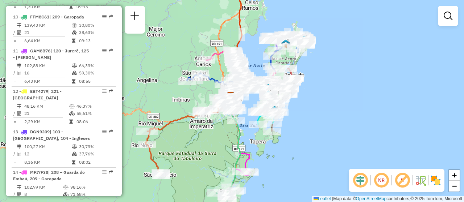
scroll to position [1552, 0]
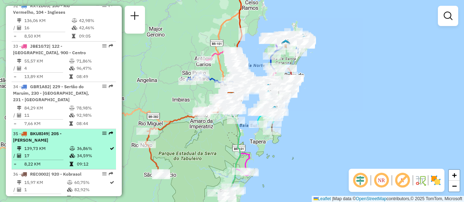
click at [100, 131] on div at bounding box center [102, 133] width 22 height 4
select select "**********"
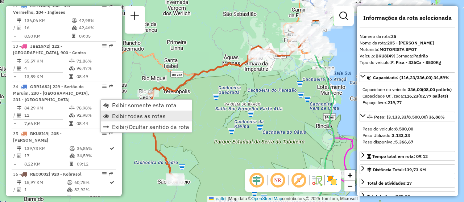
drag, startPoint x: 127, startPoint y: 110, endPoint x: 186, endPoint y: 112, distance: 59.1
click at [127, 110] on link "Exibir somente esta rota" at bounding box center [146, 105] width 91 height 11
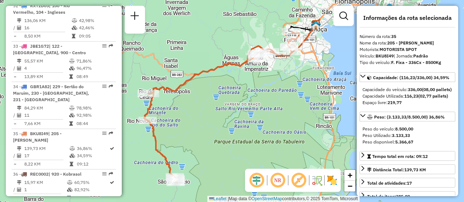
drag, startPoint x: 259, startPoint y: 91, endPoint x: 269, endPoint y: 100, distance: 13.4
click at [269, 100] on div "Janela de atendimento Grade de atendimento Capacidade Transportadoras Veículos …" at bounding box center [232, 101] width 464 height 202
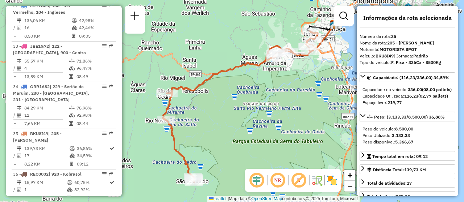
drag, startPoint x: 225, startPoint y: 112, endPoint x: 234, endPoint y: 102, distance: 13.1
click at [234, 102] on div "Janela de atendimento Grade de atendimento Capacidade Transportadoras Veículos …" at bounding box center [232, 101] width 464 height 202
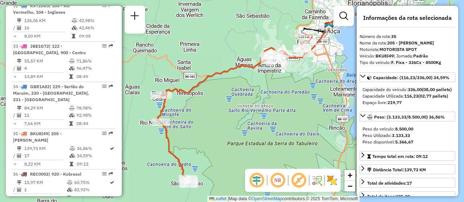
drag, startPoint x: 248, startPoint y: 135, endPoint x: 218, endPoint y: 158, distance: 37.4
click at [218, 158] on div "Janela de atendimento Grade de atendimento Capacidade Transportadoras Veículos …" at bounding box center [232, 101] width 464 height 202
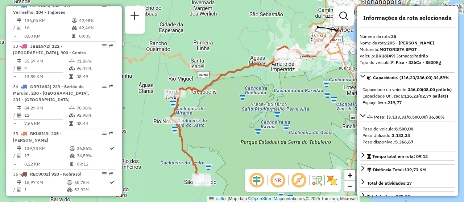
drag, startPoint x: 267, startPoint y: 113, endPoint x: 305, endPoint y: 88, distance: 45.5
click at [305, 88] on div "Janela de atendimento Grade de atendimento Capacidade Transportadoras Veículos …" at bounding box center [232, 101] width 464 height 202
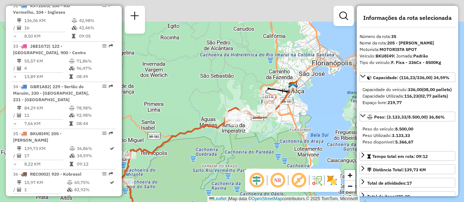
drag, startPoint x: 315, startPoint y: 91, endPoint x: 257, endPoint y: 168, distance: 96.3
click at [257, 168] on div "Janela de atendimento Grade de atendimento Capacidade Transportadoras Veículos …" at bounding box center [232, 101] width 464 height 202
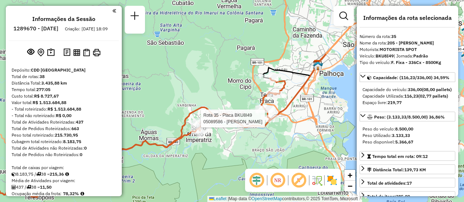
select select "**********"
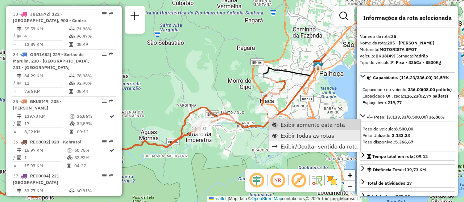
scroll to position [1614, 0]
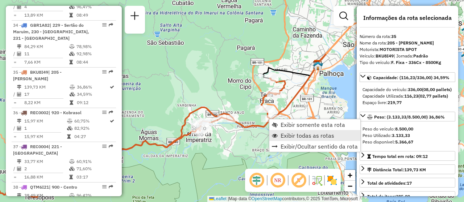
click at [289, 140] on link "Exibir todas as rotas" at bounding box center [314, 135] width 91 height 11
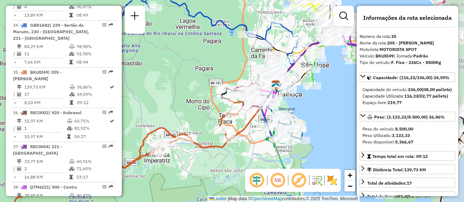
drag, startPoint x: 270, startPoint y: 147, endPoint x: 248, endPoint y: 157, distance: 24.2
click at [248, 157] on div "Janela de atendimento Grade de atendimento Capacidade Transportadoras Veículos …" at bounding box center [232, 101] width 464 height 202
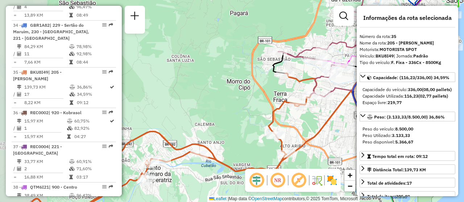
drag, startPoint x: 227, startPoint y: 151, endPoint x: 297, endPoint y: 144, distance: 69.5
click at [297, 144] on div "Janela de atendimento Grade de atendimento Capacidade Transportadoras Veículos …" at bounding box center [232, 101] width 464 height 202
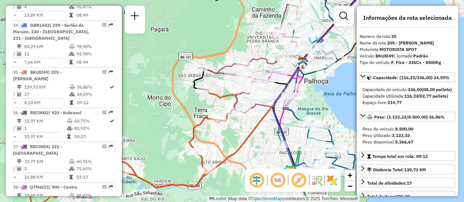
drag, startPoint x: 295, startPoint y: 131, endPoint x: 216, endPoint y: 148, distance: 81.0
click at [216, 148] on div "Janela de atendimento Grade de atendimento Capacidade Transportadoras Veículos …" at bounding box center [232, 101] width 464 height 202
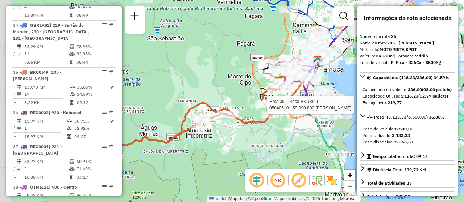
drag, startPoint x: 200, startPoint y: 170, endPoint x: 257, endPoint y: 127, distance: 71.2
click at [257, 127] on div "Rota 35 - Placa BKU8I49 05040610 - 59.990.890 [PERSON_NAME] STEIN Janela de ate…" at bounding box center [232, 101] width 464 height 202
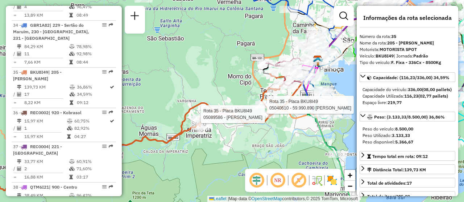
click at [266, 145] on div "Rota 35 - Placa BKU8I49 05040610 - 59.990.890 [PERSON_NAME] STEIN Rota 35 - Pla…" at bounding box center [232, 101] width 464 height 202
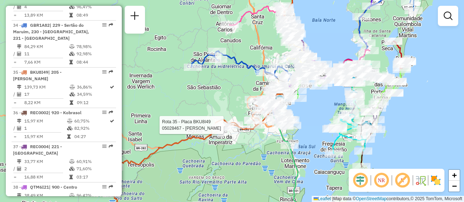
select select "**********"
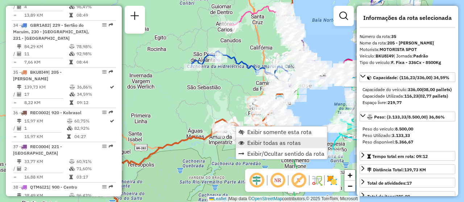
click at [273, 146] on span "Exibir todas as rotas" at bounding box center [274, 143] width 54 height 6
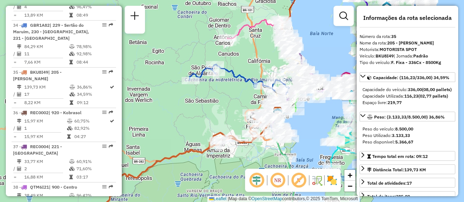
drag, startPoint x: 237, startPoint y: 157, endPoint x: 235, endPoint y: 171, distance: 13.6
click at [235, 171] on div "Janela de atendimento Grade de atendimento Capacidade Transportadoras Veículos …" at bounding box center [232, 101] width 464 height 202
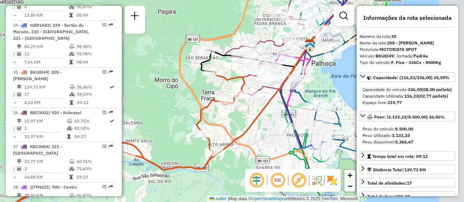
drag, startPoint x: 292, startPoint y: 150, endPoint x: 221, endPoint y: 164, distance: 71.9
click at [222, 165] on div "Janela de atendimento Grade de atendimento Capacidade Transportadoras Veículos …" at bounding box center [232, 101] width 464 height 202
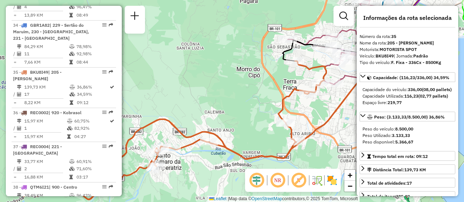
drag, startPoint x: 305, startPoint y: 118, endPoint x: 309, endPoint y: 115, distance: 4.9
click at [309, 115] on div "Janela de atendimento Grade de atendimento Capacidade Transportadoras Veículos …" at bounding box center [232, 101] width 464 height 202
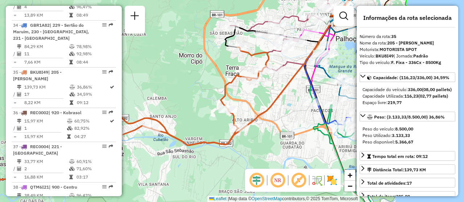
drag, startPoint x: 316, startPoint y: 145, endPoint x: 256, endPoint y: 133, distance: 61.3
click at [256, 133] on div "Janela de atendimento Grade de atendimento Capacidade Transportadoras Veículos …" at bounding box center [232, 101] width 464 height 202
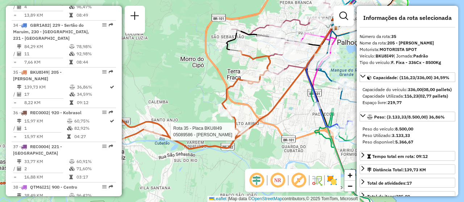
drag, startPoint x: 249, startPoint y: 141, endPoint x: 255, endPoint y: 152, distance: 12.0
click at [255, 152] on div "Rota 35 - Placa BKU8I49 05089586 - [PERSON_NAME] de atendimento Grade de atendi…" at bounding box center [232, 101] width 464 height 202
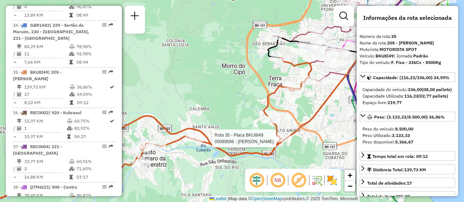
drag, startPoint x: 305, startPoint y: 146, endPoint x: 309, endPoint y: 145, distance: 3.8
click at [309, 145] on div "Rota 35 - Placa BKU8I49 05089586 - [PERSON_NAME] de atendimento Grade de atendi…" at bounding box center [232, 101] width 464 height 202
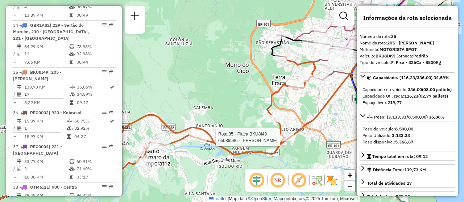
drag, startPoint x: 186, startPoint y: 168, endPoint x: 232, endPoint y: 166, distance: 46.4
click at [196, 166] on div "Rota 35 - Placa BKU8I49 05089586 - [PERSON_NAME] de atendimento Grade de atendi…" at bounding box center [232, 101] width 464 height 202
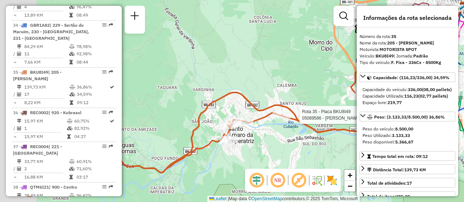
drag, startPoint x: 198, startPoint y: 169, endPoint x: 271, endPoint y: 148, distance: 76.0
click at [271, 148] on div "Rota 35 - Placa BKU8I49 05089586 - [PERSON_NAME] de atendimento Grade de atendi…" at bounding box center [232, 101] width 464 height 202
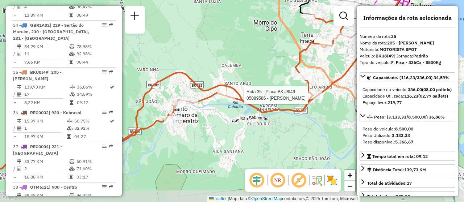
drag, startPoint x: 313, startPoint y: 148, endPoint x: 257, endPoint y: 128, distance: 58.9
click at [257, 128] on div "Rota 35 - Placa BKU8I49 05089586 - [PERSON_NAME] de atendimento Grade de atendi…" at bounding box center [232, 101] width 464 height 202
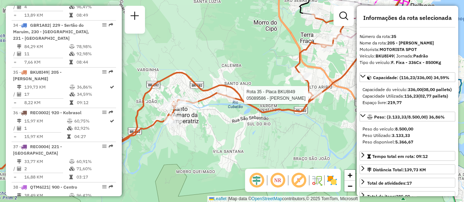
drag, startPoint x: 292, startPoint y: 143, endPoint x: 295, endPoint y: 136, distance: 7.1
click at [293, 143] on div "Rota 35 - Placa BKU8I49 05089586 - [PERSON_NAME] de atendimento Grade de atendi…" at bounding box center [232, 101] width 464 height 202
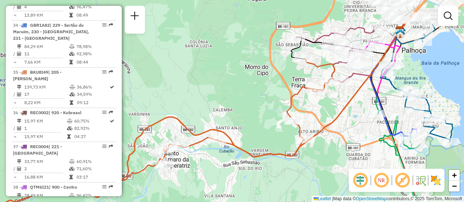
drag, startPoint x: 307, startPoint y: 114, endPoint x: 299, endPoint y: 159, distance: 45.7
click at [299, 159] on div "Janela de atendimento Grade de atendimento Capacidade Transportadoras Veículos …" at bounding box center [232, 101] width 464 height 202
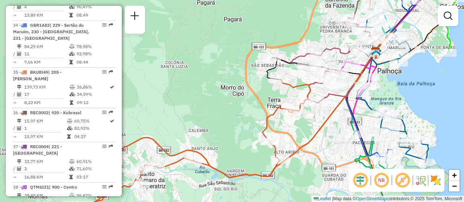
drag, startPoint x: 331, startPoint y: 145, endPoint x: 289, endPoint y: 170, distance: 48.7
click at [303, 171] on div "Janela de atendimento Grade de atendimento Capacidade Transportadoras Veículos …" at bounding box center [232, 101] width 464 height 202
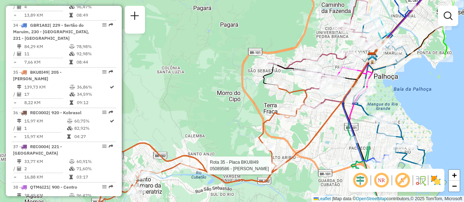
select select "**********"
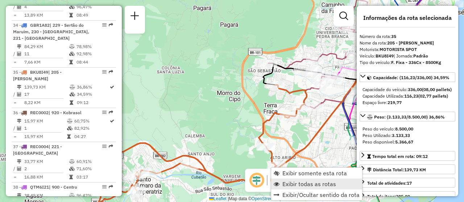
click at [307, 185] on span "Exibir todas as rotas" at bounding box center [309, 184] width 54 height 6
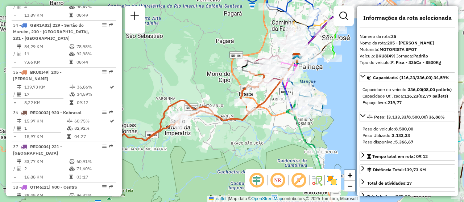
drag, startPoint x: 259, startPoint y: 131, endPoint x: 223, endPoint y: 87, distance: 57.6
click at [223, 87] on div "Janela de atendimento Grade de atendimento Capacidade Transportadoras Veículos …" at bounding box center [232, 101] width 464 height 202
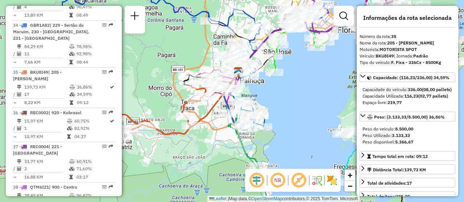
drag, startPoint x: 267, startPoint y: 144, endPoint x: 208, endPoint y: 158, distance: 60.0
click at [208, 158] on div "Janela de atendimento Grade de atendimento Capacidade Transportadoras Veículos …" at bounding box center [232, 101] width 464 height 202
click at [295, 136] on div "Janela de atendimento Grade de atendimento Capacidade Transportadoras Veículos …" at bounding box center [232, 101] width 464 height 202
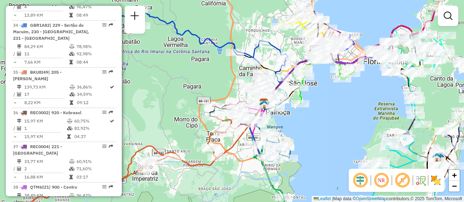
drag, startPoint x: 201, startPoint y: 144, endPoint x: 226, endPoint y: 175, distance: 39.2
click at [226, 175] on div "Janela de atendimento Grade de atendimento Capacidade Transportadoras Veículos …" at bounding box center [232, 101] width 464 height 202
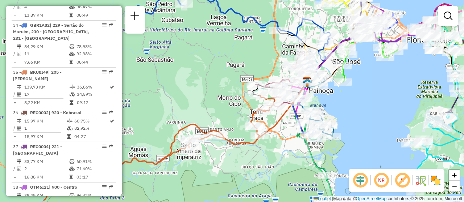
drag, startPoint x: 336, startPoint y: 121, endPoint x: 380, endPoint y: 97, distance: 49.9
click at [380, 97] on div "Janela de atendimento Grade de atendimento Capacidade Transportadoras Veículos …" at bounding box center [232, 101] width 464 height 202
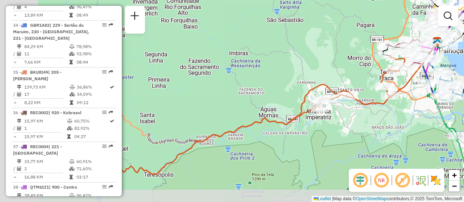
drag, startPoint x: 205, startPoint y: 180, endPoint x: 334, endPoint y: 141, distance: 134.5
click at [334, 141] on div "Janela de atendimento Grade de atendimento Capacidade Transportadoras Veículos …" at bounding box center [232, 101] width 464 height 202
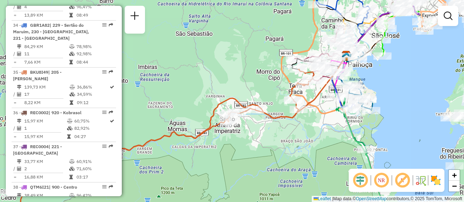
drag, startPoint x: 267, startPoint y: 157, endPoint x: 156, endPoint y: 178, distance: 112.8
click at [156, 178] on div "Janela de atendimento Grade de atendimento Capacidade Transportadoras Veículos …" at bounding box center [232, 101] width 464 height 202
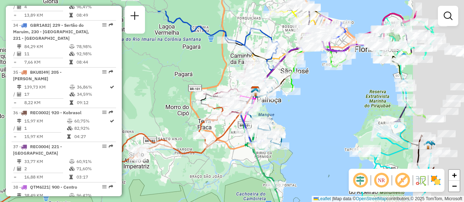
drag, startPoint x: 214, startPoint y: 155, endPoint x: 236, endPoint y: 167, distance: 24.8
click at [139, 186] on div "Janela de atendimento Grade de atendimento Capacidade Transportadoras Veículos …" at bounding box center [232, 101] width 464 height 202
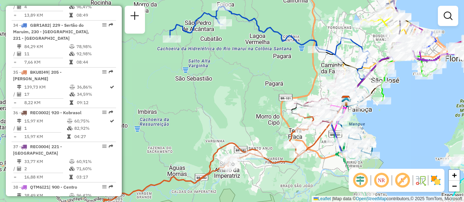
drag, startPoint x: 222, startPoint y: 163, endPoint x: 315, endPoint y: 173, distance: 93.9
click at [315, 173] on div "Janela de atendimento Grade de atendimento Capacidade Transportadoras Veículos …" at bounding box center [232, 101] width 464 height 202
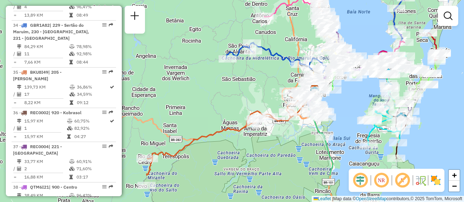
drag, startPoint x: 267, startPoint y: 180, endPoint x: 262, endPoint y: 130, distance: 50.2
click at [262, 130] on div "Rota 35 - Placa BKU8I49 05018743 - [PERSON_NAME] Janela de atendimento Grade de…" at bounding box center [232, 101] width 464 height 202
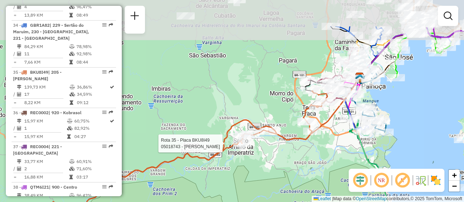
drag, startPoint x: 290, startPoint y: 128, endPoint x: 274, endPoint y: 190, distance: 64.3
click at [274, 190] on div "Rota 35 - Placa BKU8I49 05018743 - [PERSON_NAME] Janela de atendimento Grade de…" at bounding box center [232, 101] width 464 height 202
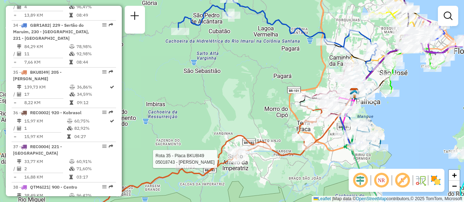
click at [406, 124] on div "Rota 35 - Placa BKU8I49 05018743 - [PERSON_NAME] Janela de atendimento Grade de…" at bounding box center [232, 101] width 464 height 202
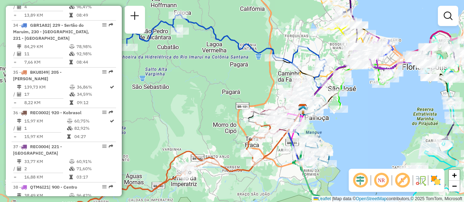
drag, startPoint x: 411, startPoint y: 118, endPoint x: 360, endPoint y: 134, distance: 53.8
click at [360, 134] on div "Janela de atendimento Grade de atendimento Capacidade Transportadoras Veículos …" at bounding box center [232, 101] width 464 height 202
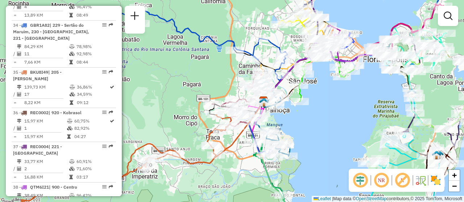
drag, startPoint x: 358, startPoint y: 130, endPoint x: 337, endPoint y: 123, distance: 22.7
click at [337, 123] on div "Janela de atendimento Grade de atendimento Capacidade Transportadoras Veículos …" at bounding box center [232, 101] width 464 height 202
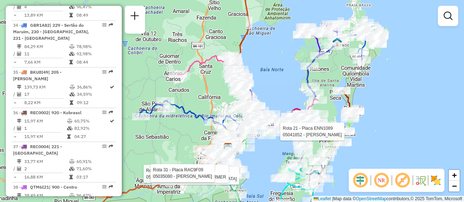
click at [402, 138] on div "Rota 10 - Placa FFM8C61 05002203 - BAR E MERC VILA NOVA Rota 10 - Placa FFM8C61…" at bounding box center [232, 101] width 464 height 202
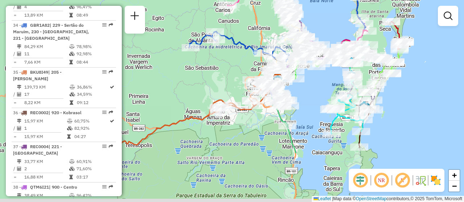
drag, startPoint x: 265, startPoint y: 171, endPoint x: 314, endPoint y: 98, distance: 87.8
click at [314, 98] on div "Janela de atendimento Grade de atendimento Capacidade Transportadoras Veículos …" at bounding box center [232, 101] width 464 height 202
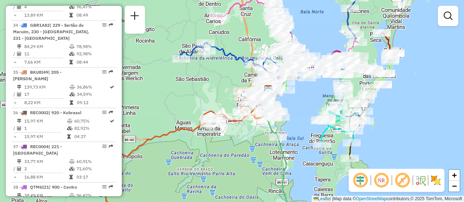
drag, startPoint x: 406, startPoint y: 137, endPoint x: 383, endPoint y: 171, distance: 41.0
click at [383, 171] on hb-router-mapa "Informações da Sessão 1289670 - [DATE] Criação: [DATE] 18:09 Depósito: CDD [GEO…" at bounding box center [232, 101] width 464 height 202
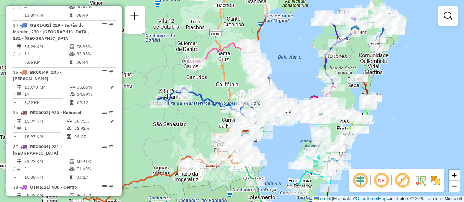
drag, startPoint x: 294, startPoint y: 117, endPoint x: 286, endPoint y: 143, distance: 27.6
click at [286, 143] on div "Janela de atendimento Grade de atendimento Capacidade Transportadoras Veículos …" at bounding box center [232, 101] width 464 height 202
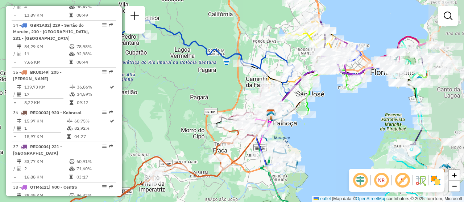
drag, startPoint x: 401, startPoint y: 104, endPoint x: 318, endPoint y: 142, distance: 91.6
click at [318, 142] on div "Janela de atendimento Grade de atendimento Capacidade Transportadoras Veículos …" at bounding box center [232, 101] width 464 height 202
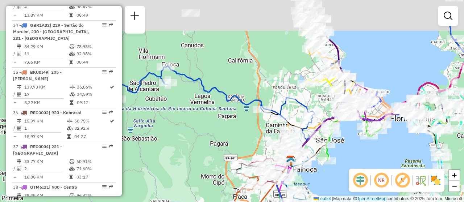
drag, startPoint x: 325, startPoint y: 126, endPoint x: 342, endPoint y: 163, distance: 41.0
click at [344, 172] on div "Janela de atendimento Grade de atendimento Capacidade Transportadoras Veículos …" at bounding box center [232, 101] width 464 height 202
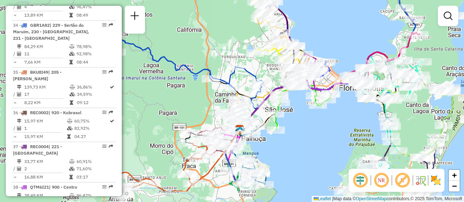
drag, startPoint x: 370, startPoint y: 67, endPoint x: 321, endPoint y: 33, distance: 59.9
click at [321, 33] on div "Janela de atendimento Grade de atendimento Capacidade Transportadoras Veículos …" at bounding box center [232, 101] width 464 height 202
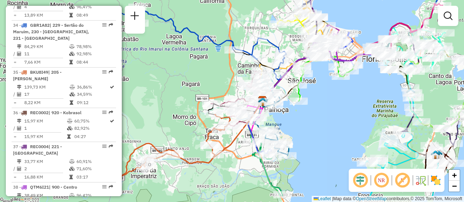
drag, startPoint x: 308, startPoint y: 150, endPoint x: 331, endPoint y: 122, distance: 36.0
click at [331, 122] on div "Janela de atendimento Grade de atendimento Capacidade Transportadoras Veículos …" at bounding box center [232, 101] width 464 height 202
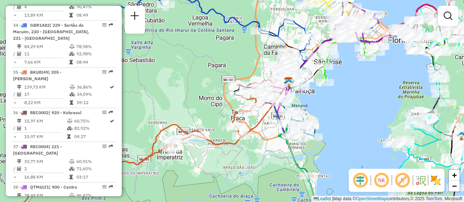
drag, startPoint x: 313, startPoint y: 139, endPoint x: 338, endPoint y: 122, distance: 30.1
click at [338, 122] on div "Janela de atendimento Grade de atendimento Capacidade Transportadoras Veículos …" at bounding box center [232, 101] width 464 height 202
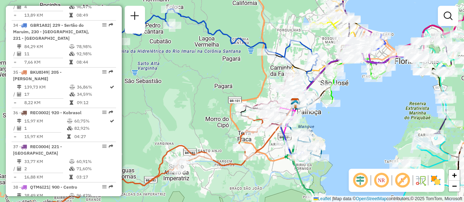
drag, startPoint x: 325, startPoint y: 121, endPoint x: 332, endPoint y: 146, distance: 26.1
click at [332, 146] on div "Janela de atendimento Grade de atendimento Capacidade Transportadoras Veículos …" at bounding box center [232, 101] width 464 height 202
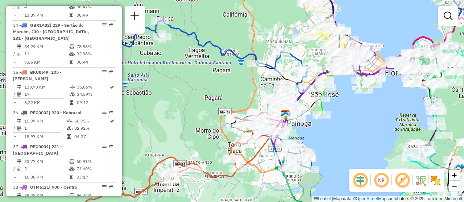
drag, startPoint x: 351, startPoint y: 102, endPoint x: 338, endPoint y: 118, distance: 19.6
click at [338, 118] on div "Janela de atendimento Grade de atendimento Capacidade Transportadoras Veículos …" at bounding box center [232, 101] width 464 height 202
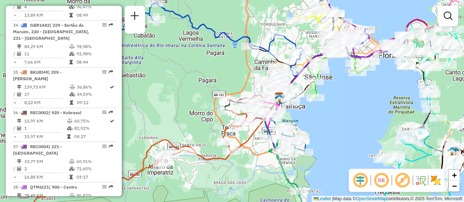
drag, startPoint x: 350, startPoint y: 144, endPoint x: 344, endPoint y: 125, distance: 19.9
click at [344, 125] on div "Janela de atendimento Grade de atendimento Capacidade Transportadoras Veículos …" at bounding box center [232, 101] width 464 height 202
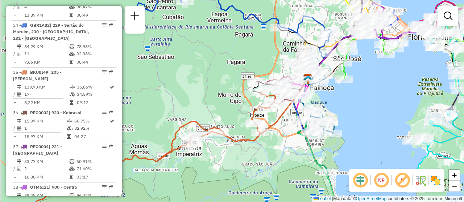
drag, startPoint x: 341, startPoint y: 133, endPoint x: 369, endPoint y: 114, distance: 34.1
click at [369, 114] on div "Janela de atendimento Grade de atendimento Capacidade Transportadoras Veículos …" at bounding box center [232, 101] width 464 height 202
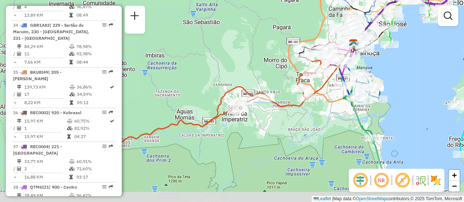
drag, startPoint x: 307, startPoint y: 148, endPoint x: 309, endPoint y: 108, distance: 40.2
click at [309, 108] on div "Rota 35 - Placa BKU8I49 05089586 - [PERSON_NAME] de atendimento Grade de atendi…" at bounding box center [232, 101] width 464 height 202
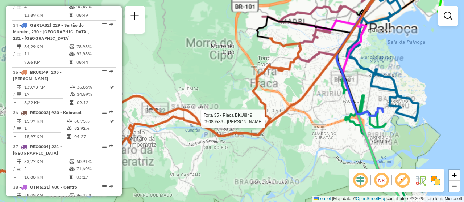
drag, startPoint x: 307, startPoint y: 124, endPoint x: 270, endPoint y: 172, distance: 60.6
click at [270, 172] on div "Rota 35 - Placa BKU8I49 05089586 - [PERSON_NAME] de atendimento Grade de atendi…" at bounding box center [232, 101] width 464 height 202
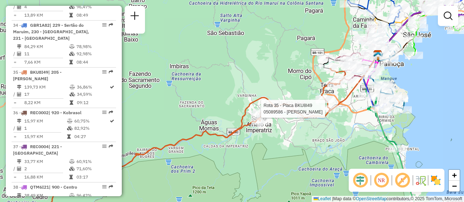
click at [423, 85] on div "Rota 35 - Placa BKU8I49 05089586 - [PERSON_NAME] de atendimento Grade de atendi…" at bounding box center [232, 101] width 464 height 202
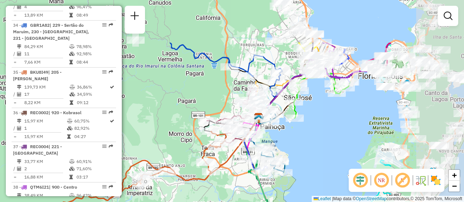
drag, startPoint x: 423, startPoint y: 82, endPoint x: 304, endPoint y: 145, distance: 134.8
click at [304, 145] on div "Janela de atendimento Grade de atendimento Capacidade Transportadoras Veículos …" at bounding box center [232, 101] width 464 height 202
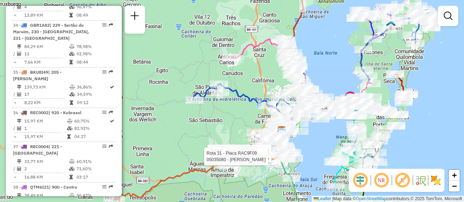
click at [308, 144] on div "Rota 9 - Placa FPT5E12 05024056 - [PERSON_NAME] VIEI Rota 31 - Placa RAC9F09 05…" at bounding box center [232, 101] width 464 height 202
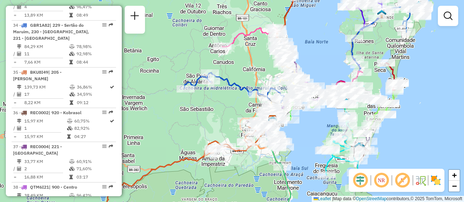
drag, startPoint x: 310, startPoint y: 149, endPoint x: 301, endPoint y: 138, distance: 14.4
click at [301, 138] on div "Janela de atendimento Grade de atendimento Capacidade Transportadoras Veículos …" at bounding box center [232, 101] width 464 height 202
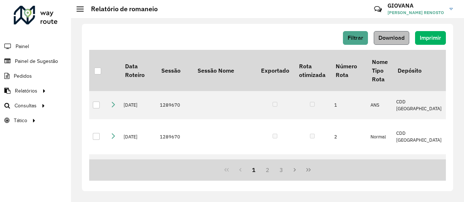
click at [396, 42] on button "Download" at bounding box center [390, 38] width 35 height 14
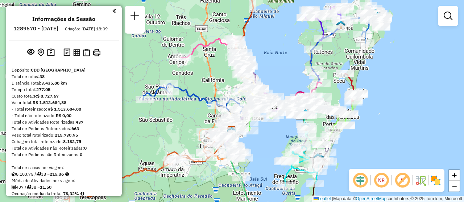
scroll to position [1614, 0]
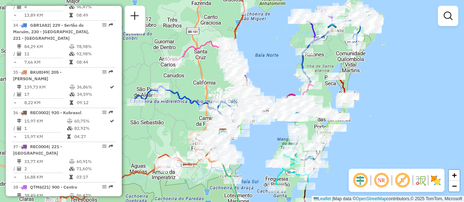
drag, startPoint x: 323, startPoint y: 120, endPoint x: 276, endPoint y: 122, distance: 47.1
click at [279, 132] on div "Janela de atendimento Grade de atendimento Capacidade Transportadoras Veículos …" at bounding box center [232, 101] width 464 height 202
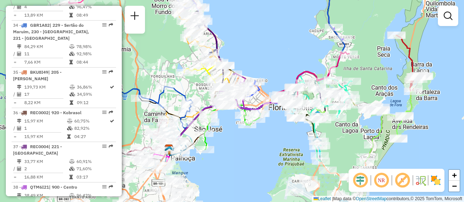
drag, startPoint x: 271, startPoint y: 143, endPoint x: 244, endPoint y: 65, distance: 82.6
click at [268, 78] on div "Janela de atendimento Grade de atendimento Capacidade Transportadoras Veículos …" at bounding box center [232, 101] width 464 height 202
